Goal: Task Accomplishment & Management: Complete application form

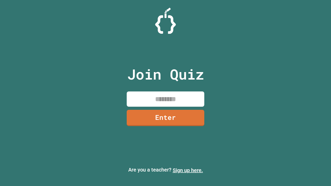
click at [188, 170] on link "Sign up here." at bounding box center [188, 170] width 30 height 6
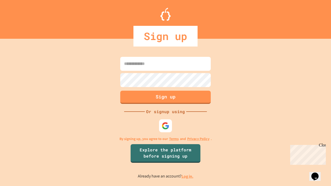
click at [188, 176] on link "Log in." at bounding box center [187, 176] width 12 height 5
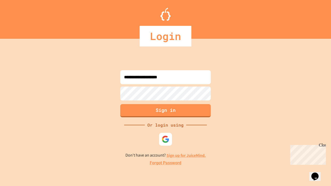
type input "**********"
